Goal: Task Accomplishment & Management: Manage account settings

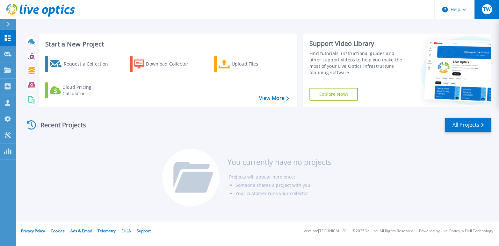
click at [487, 14] on div "TW" at bounding box center [487, 9] width 10 height 10
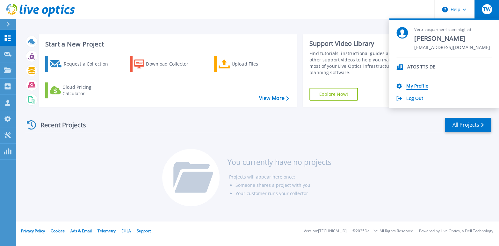
click at [420, 85] on link "My Profile" at bounding box center [417, 86] width 22 height 6
